Goal: Transaction & Acquisition: Book appointment/travel/reservation

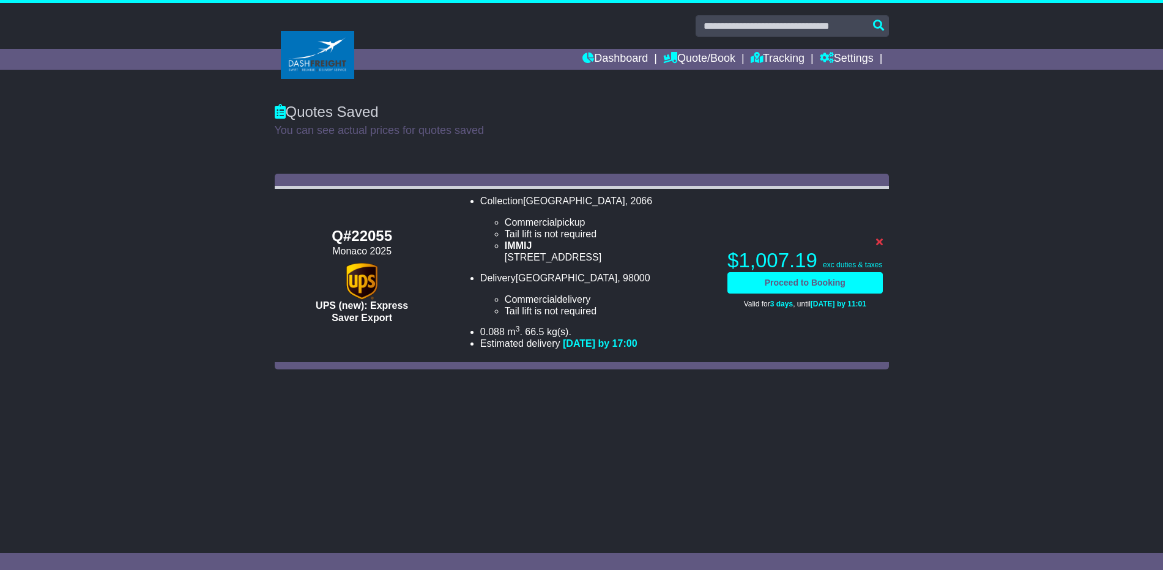
click at [641, 285] on li "Delivery MONACO , 98000 Commercial delivery Tail lift is not required Tail lift…" at bounding box center [597, 294] width 235 height 45
click at [663, 238] on ul "Commercial pickup Tail lift is not required Tail lift required IMMIJ 3/12 Mars …" at bounding box center [597, 240] width 235 height 47
click at [777, 283] on link "Proceed to Booking" at bounding box center [805, 282] width 155 height 21
click at [786, 293] on link "Proceed to Booking" at bounding box center [805, 282] width 155 height 21
click at [796, 282] on link "Proceed to Booking" at bounding box center [805, 282] width 155 height 21
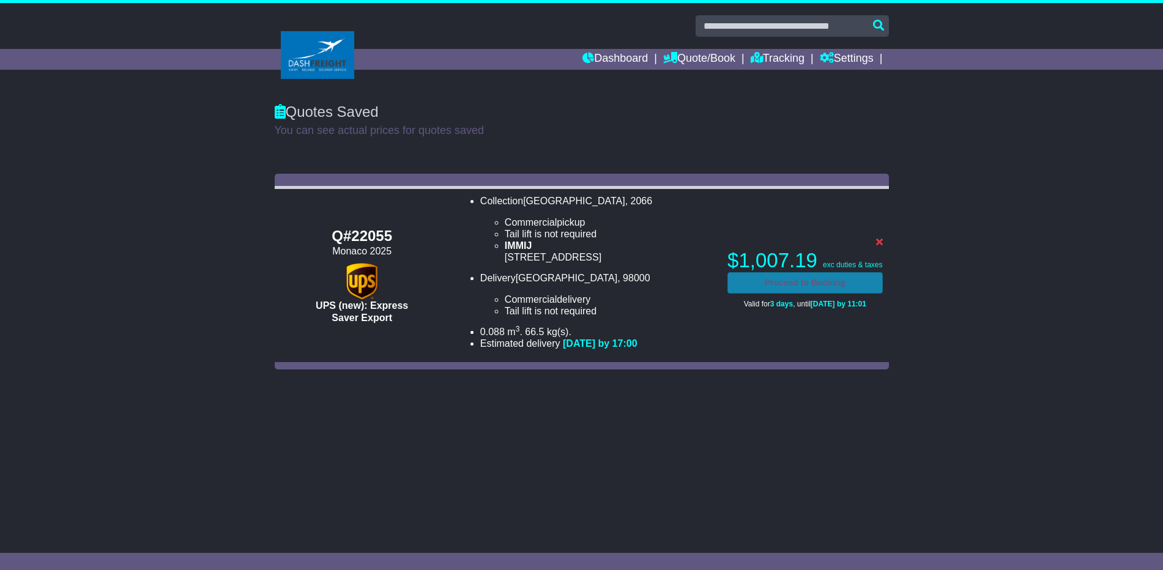
click at [796, 282] on link "Proceed to Booking" at bounding box center [805, 282] width 155 height 21
click at [712, 217] on li "Commercial pickup" at bounding box center [610, 223] width 211 height 12
click at [611, 124] on p "You can see actual prices for quotes saved" at bounding box center [582, 130] width 614 height 13
click at [895, 309] on div "Q#22055 Monaco 2025 UPS (new): Express Saver Export Collection LANE COVE , 2066…" at bounding box center [581, 272] width 1163 height 208
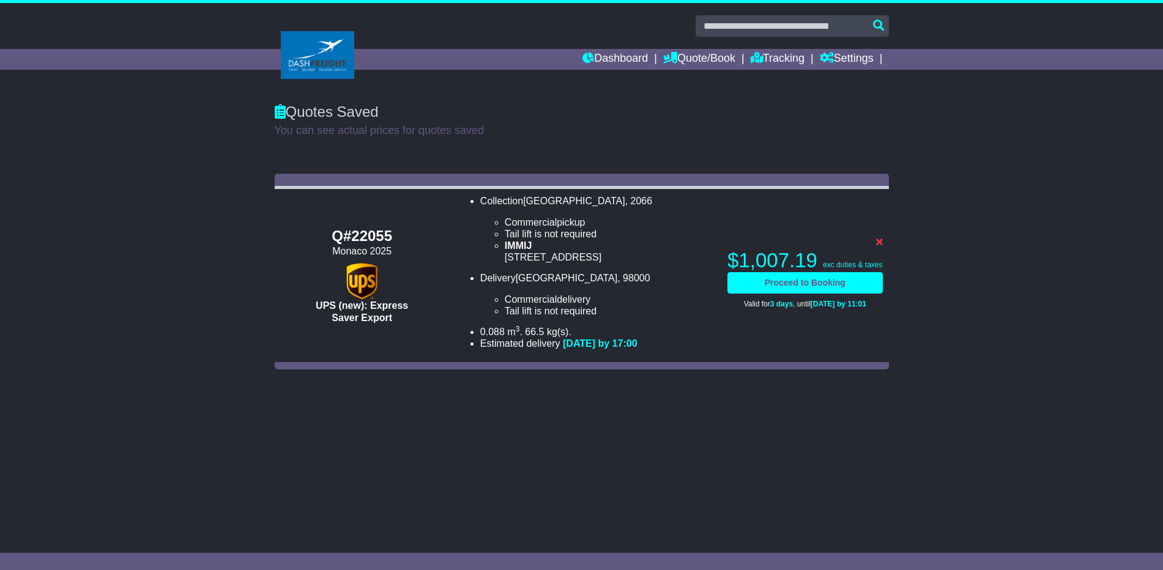
click at [893, 310] on div "Q#22055 Monaco 2025 UPS (new): Express Saver Export Collection LANE COVE , 2066…" at bounding box center [582, 272] width 627 height 208
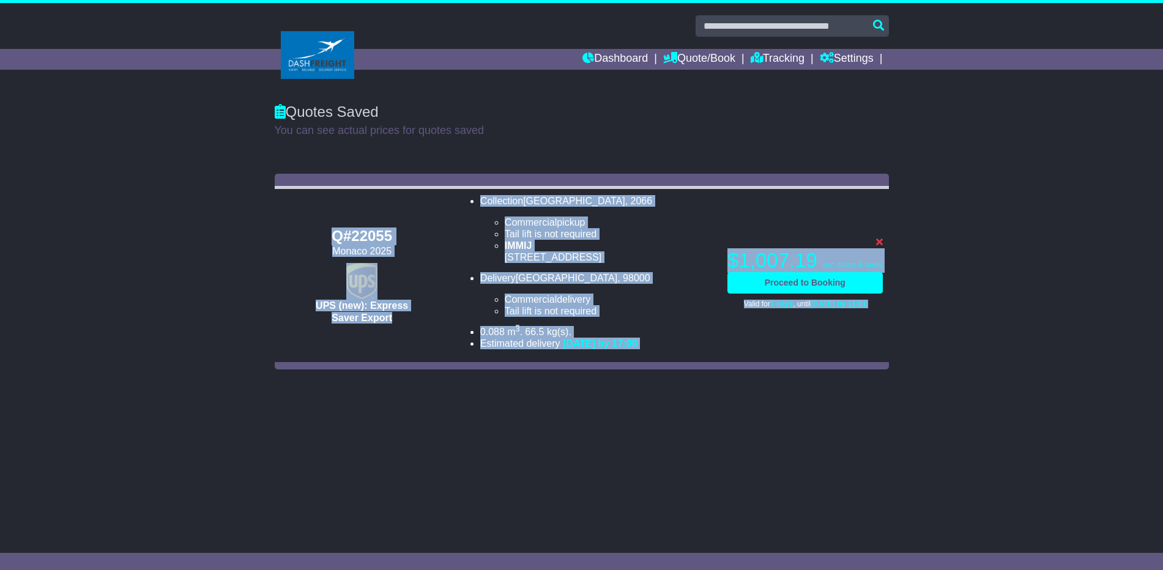
click at [893, 310] on div "Q#22055 Monaco 2025 UPS (new): Express Saver Export Collection LANE COVE , 2066…" at bounding box center [582, 272] width 627 height 208
click at [816, 285] on link "Proceed to Booking" at bounding box center [805, 282] width 155 height 21
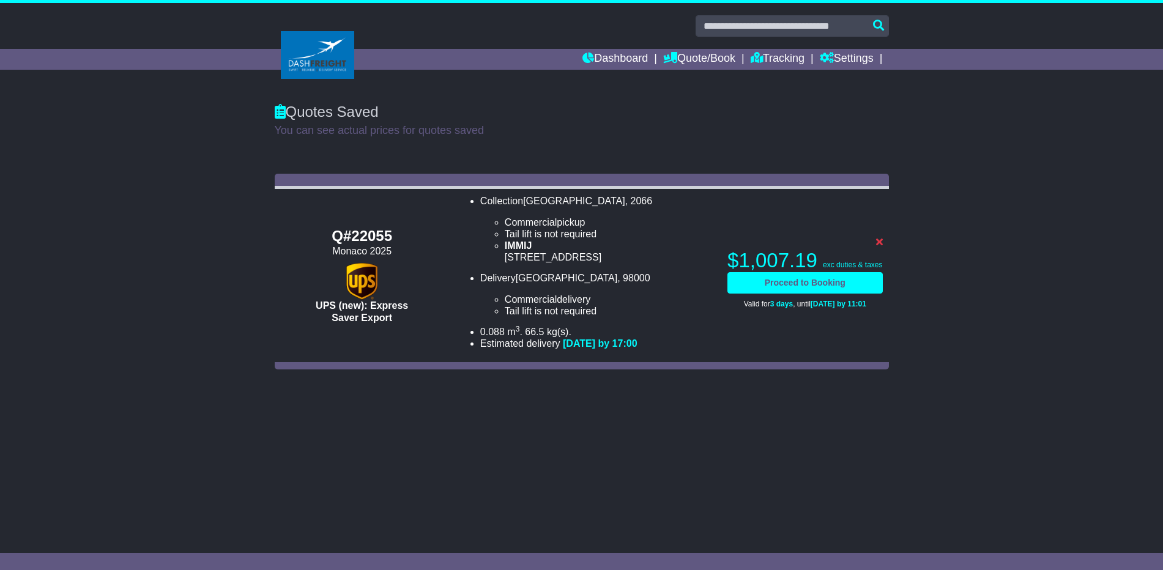
drag, startPoint x: 722, startPoint y: 223, endPoint x: 653, endPoint y: 247, distance: 73.4
click at [721, 222] on td "Collection LANE COVE , 2066 Commercial pickup Tail lift is not required Tail li…" at bounding box center [586, 276] width 272 height 176
click at [617, 281] on span ", 98000" at bounding box center [633, 278] width 32 height 10
drag, startPoint x: 525, startPoint y: 244, endPoint x: 530, endPoint y: 275, distance: 31.0
click at [525, 245] on div "IMMIJ" at bounding box center [610, 246] width 211 height 12
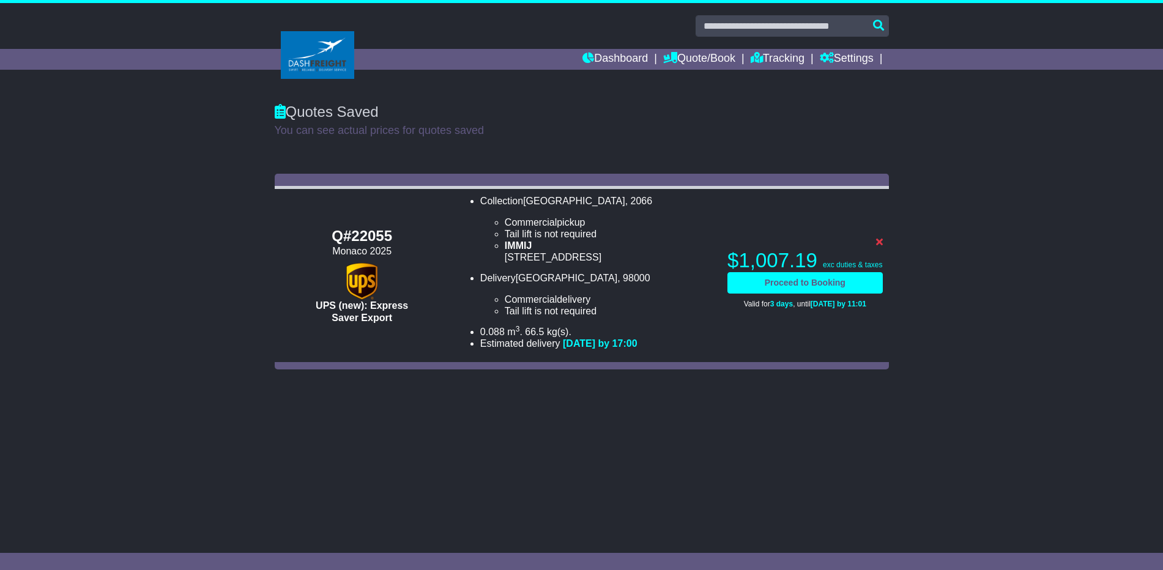
drag, startPoint x: 611, startPoint y: 335, endPoint x: 610, endPoint y: 346, distance: 11.1
click at [611, 337] on li "0.088 m 3 . in 3 . 66.5 kg(s). lb(s)." at bounding box center [597, 332] width 235 height 12
drag, startPoint x: 610, startPoint y: 348, endPoint x: 625, endPoint y: 329, distance: 24.8
click at [611, 346] on span "[DATE] by 17:00" at bounding box center [600, 343] width 75 height 10
click at [703, 56] on link "Quote/Book" at bounding box center [699, 59] width 72 height 21
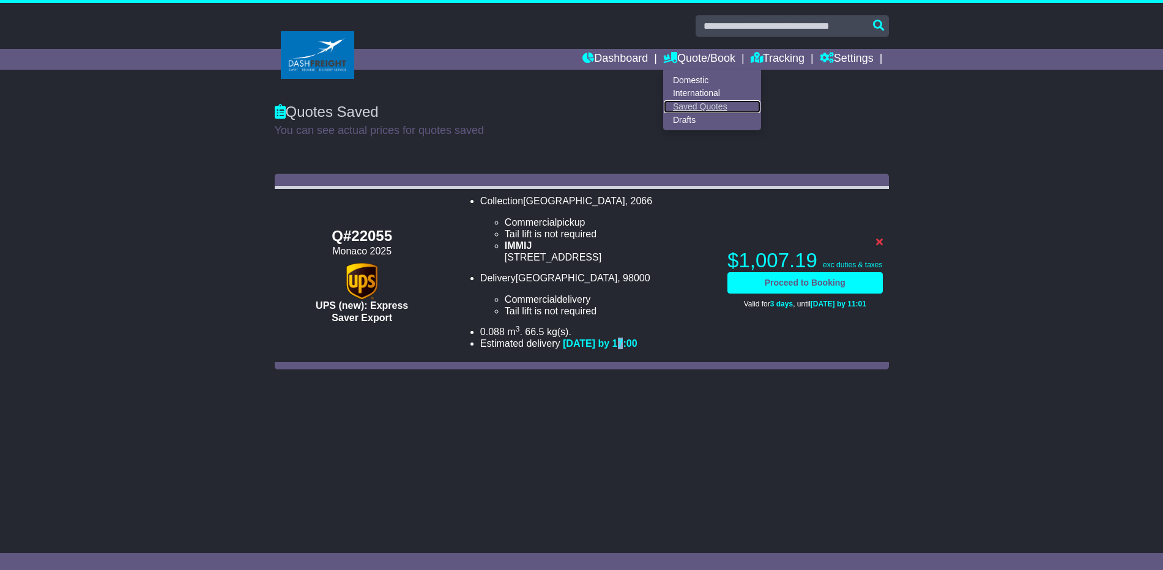
click at [692, 108] on link "Saved Quotes" at bounding box center [712, 106] width 97 height 13
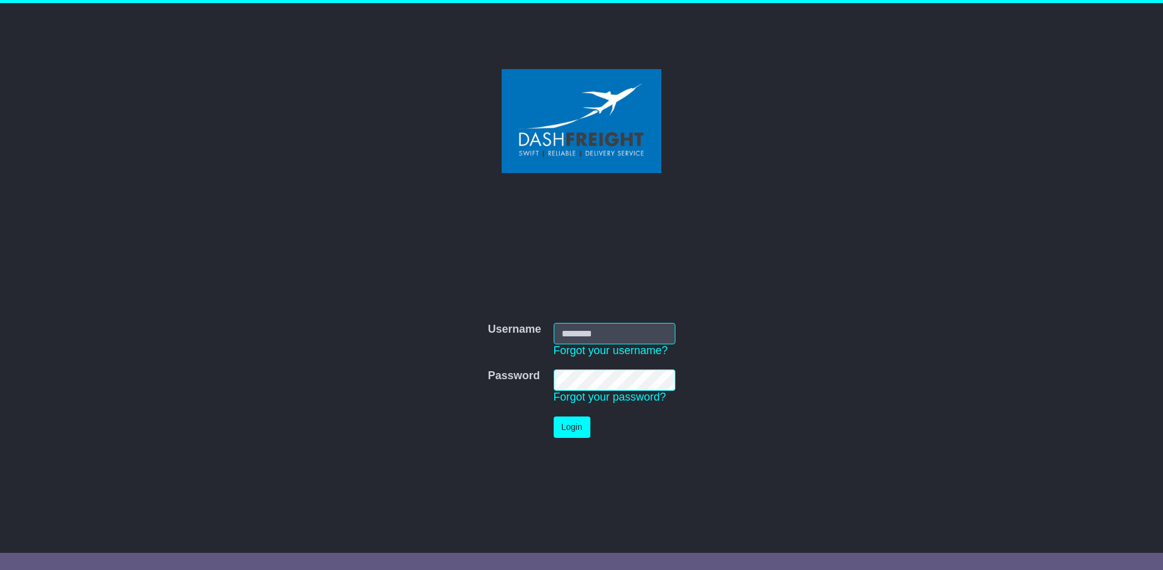
type input "**********"
click at [575, 434] on button "Login" at bounding box center [572, 427] width 37 height 21
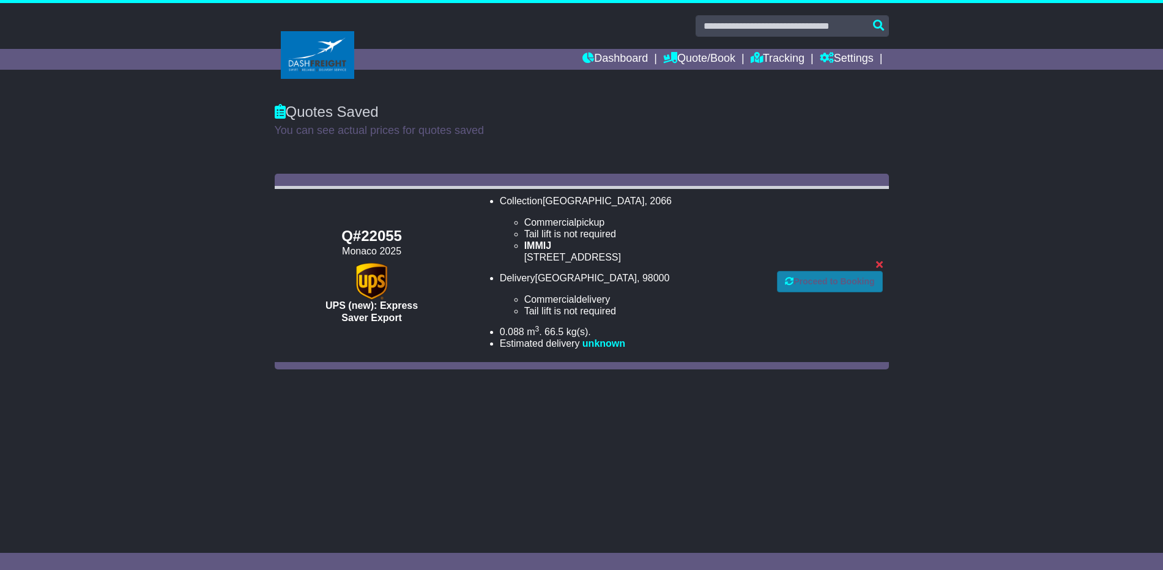
click at [811, 281] on link "Proceed to Booking" at bounding box center [829, 281] width 105 height 21
click at [603, 257] on div "[STREET_ADDRESS]" at bounding box center [644, 258] width 241 height 12
drag, startPoint x: 559, startPoint y: 348, endPoint x: 516, endPoint y: 345, distance: 43.5
click at [544, 346] on li "Estimated delivery unknown" at bounding box center [633, 344] width 266 height 12
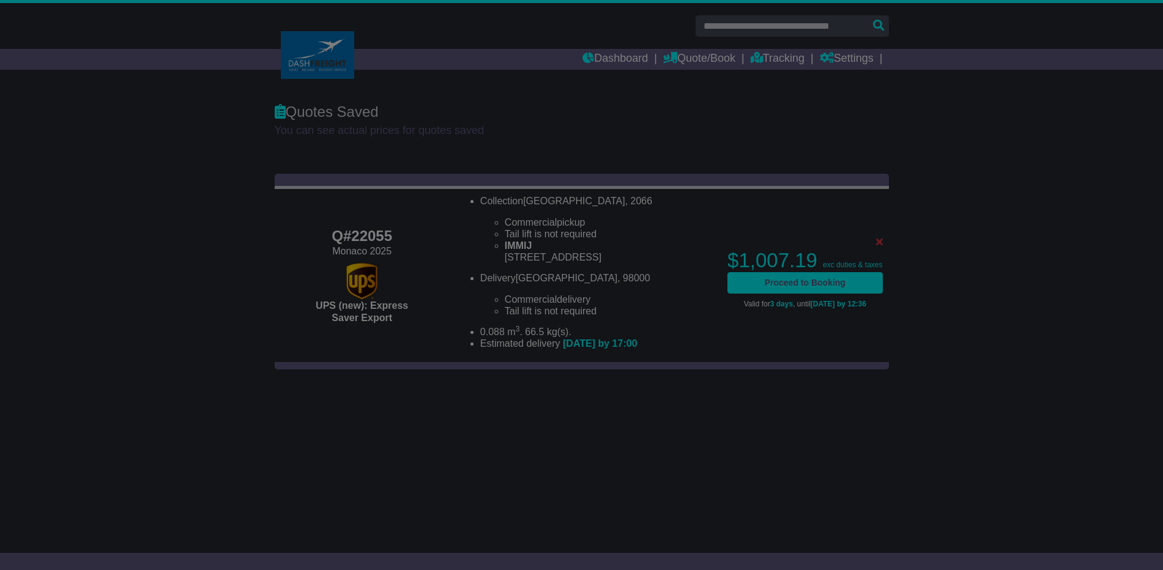
click at [597, 349] on body "[DOMAIN_NAME] Logout [PERSON_NAME] [EMAIL_ADDRESS][DOMAIN_NAME] 02 9002 3340 Ch…" at bounding box center [581, 285] width 1163 height 570
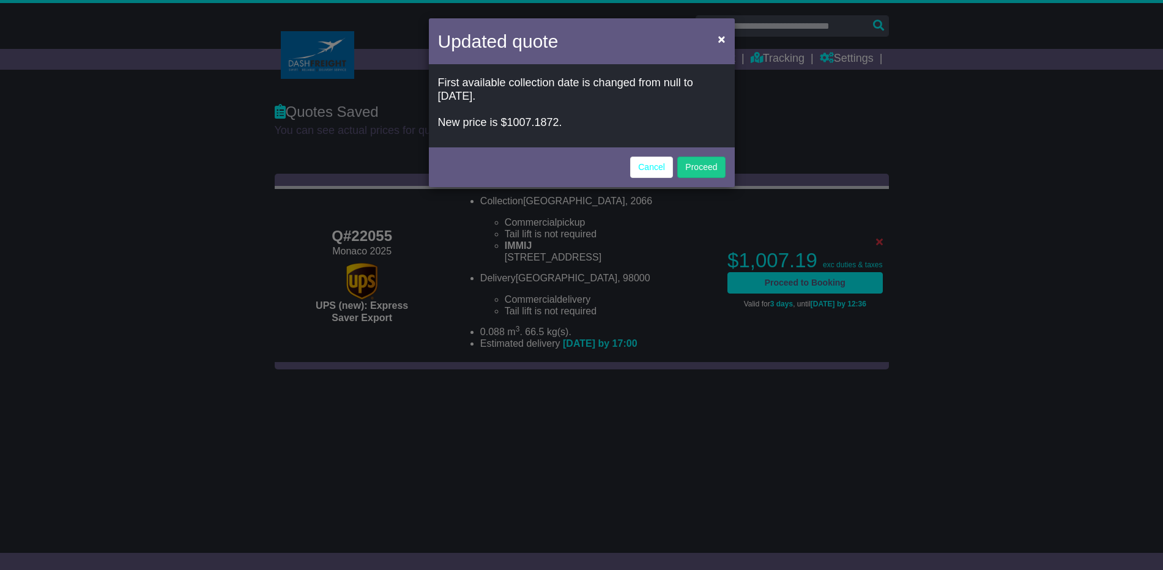
click at [545, 122] on p "First available collection date is changed from null to [DATE]. New price is $1…" at bounding box center [582, 102] width 288 height 53
click at [706, 171] on button "Proceed" at bounding box center [701, 167] width 48 height 21
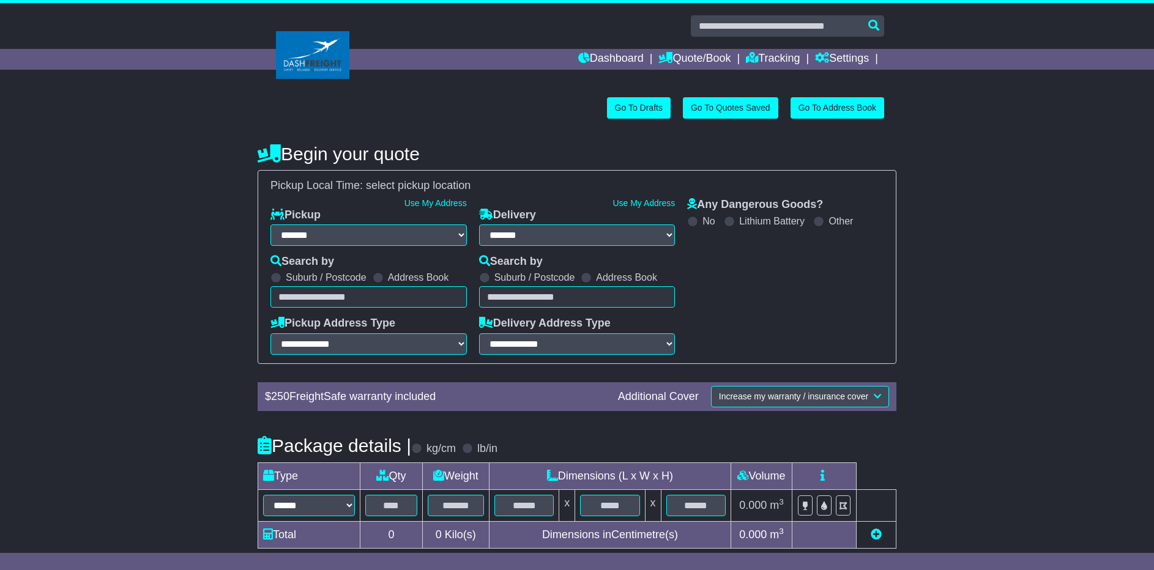
select select "***"
select select "*****"
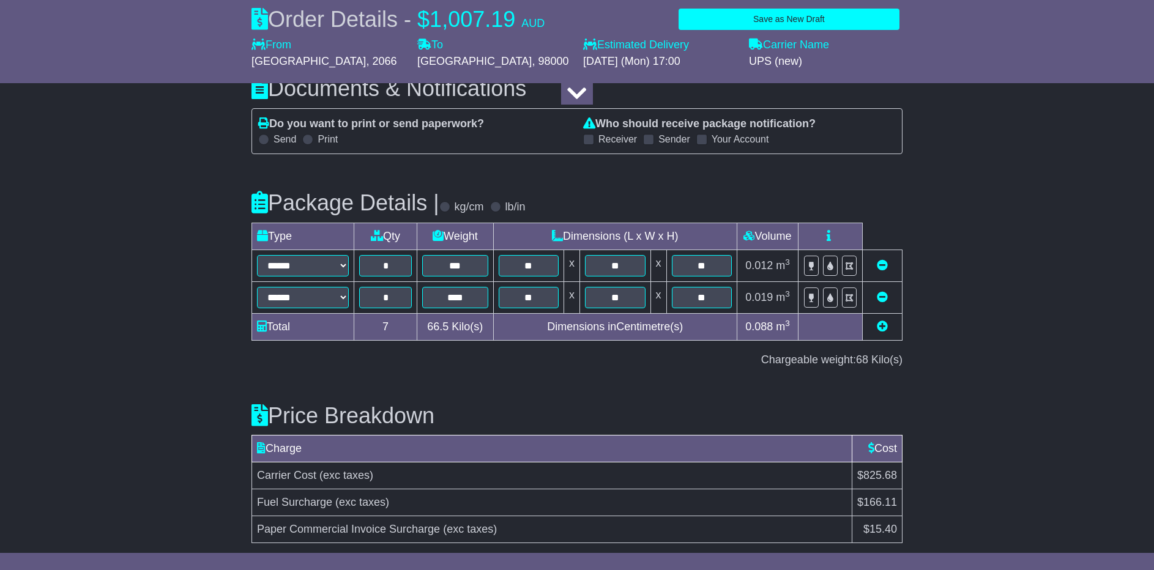
scroll to position [1724, 0]
